Goal: Navigation & Orientation: Find specific page/section

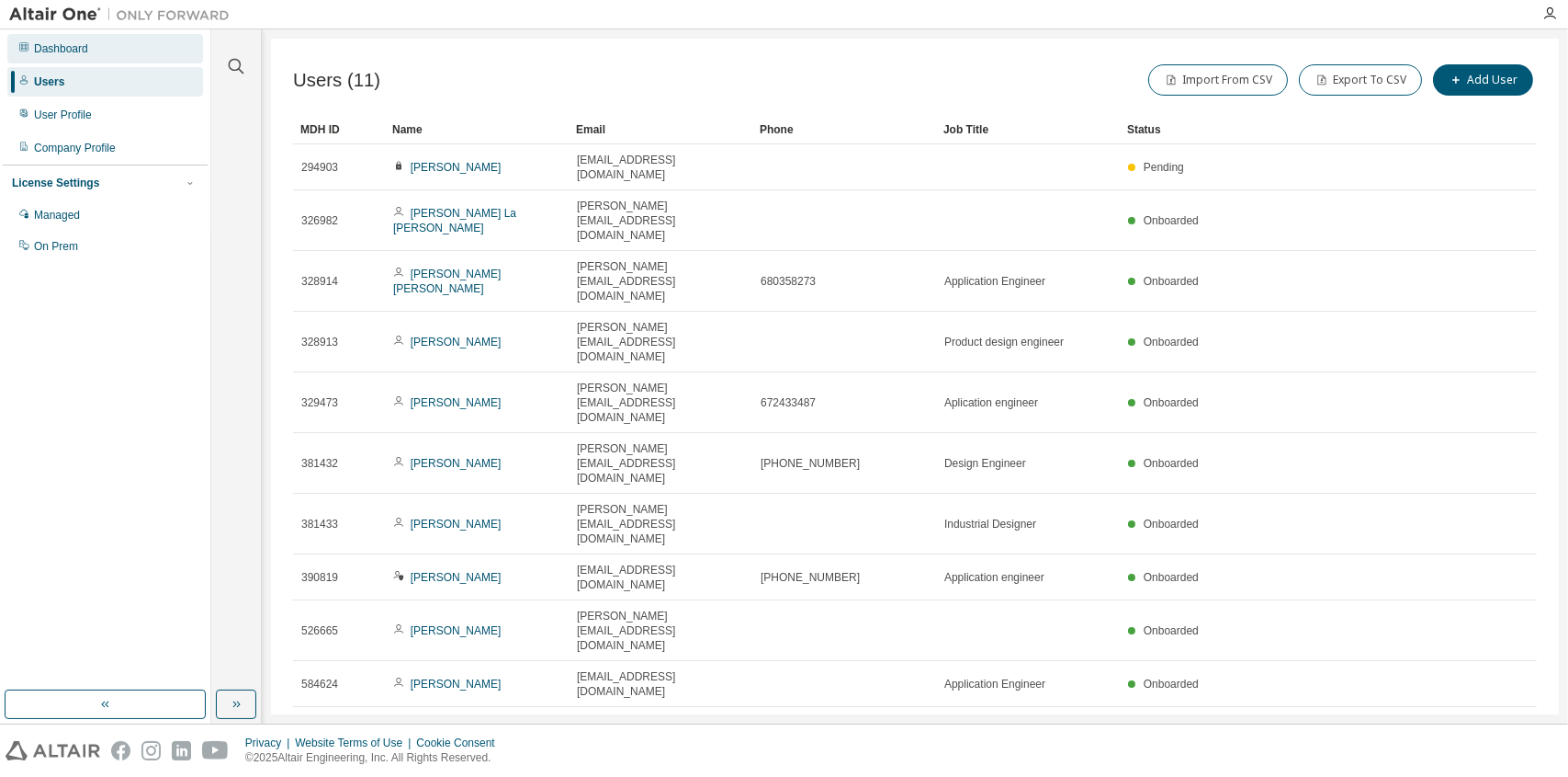
click at [93, 44] on div "Dashboard" at bounding box center [105, 48] width 196 height 29
